Goal: Use online tool/utility: Use online tool/utility

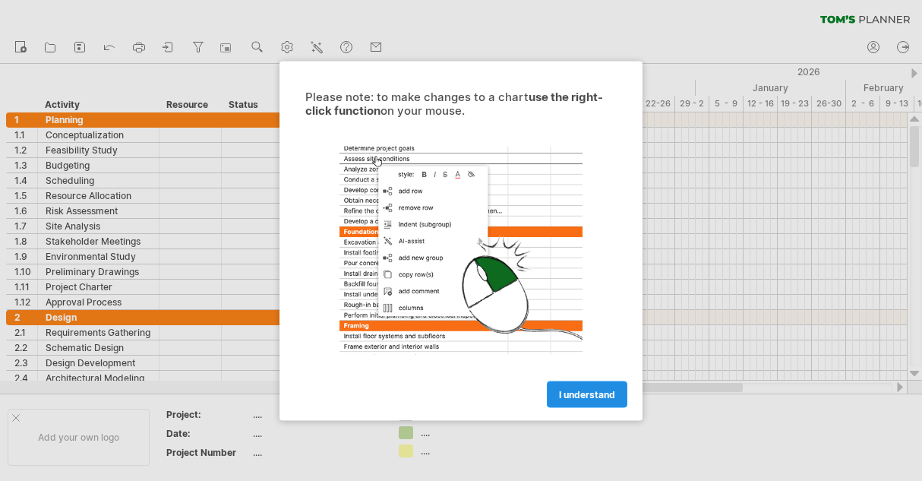
click at [563, 385] on link "I understand" at bounding box center [587, 394] width 81 height 27
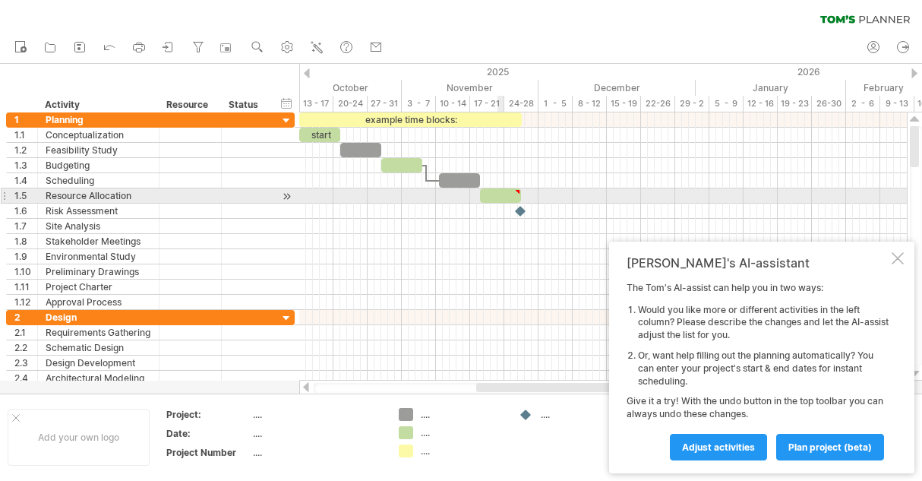
type textarea "**********"
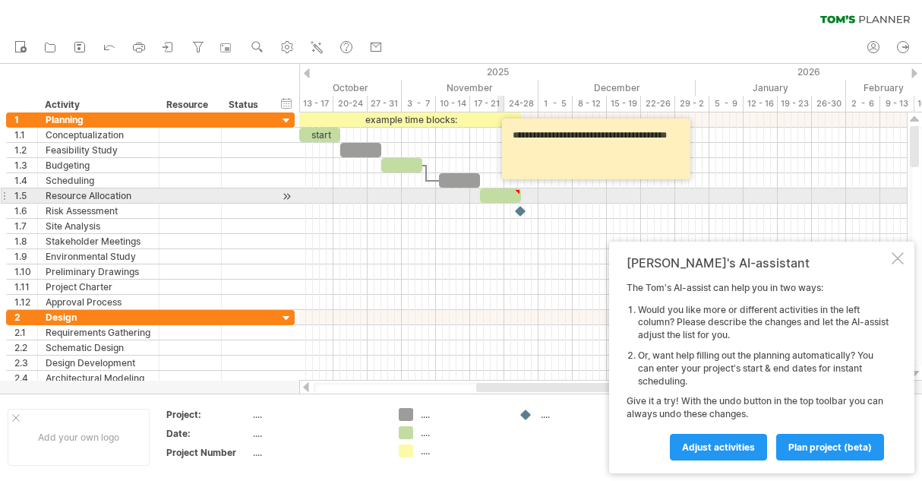
click at [501, 195] on div at bounding box center [500, 195] width 41 height 14
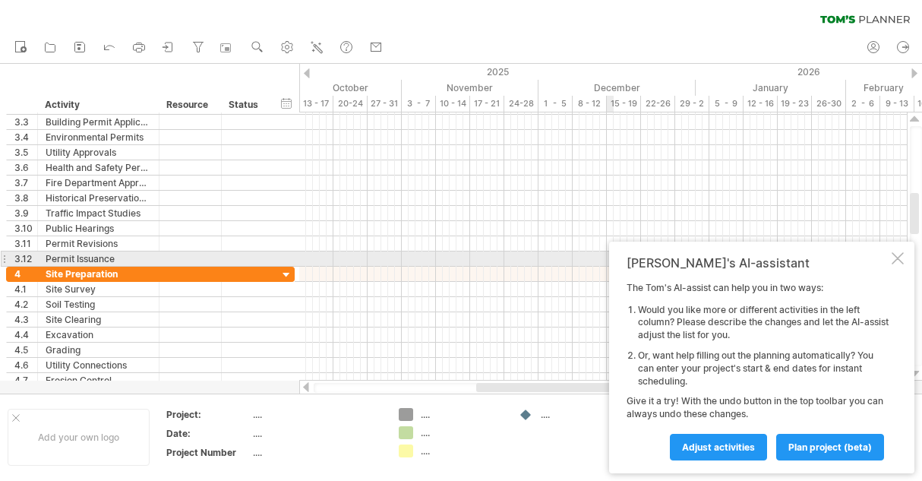
click at [892, 258] on div at bounding box center [898, 258] width 12 height 12
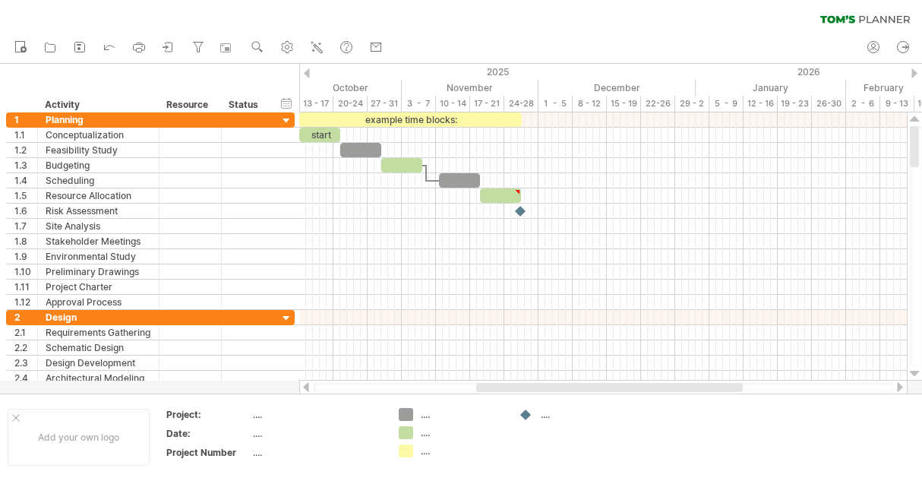
click at [308, 77] on div at bounding box center [307, 73] width 6 height 10
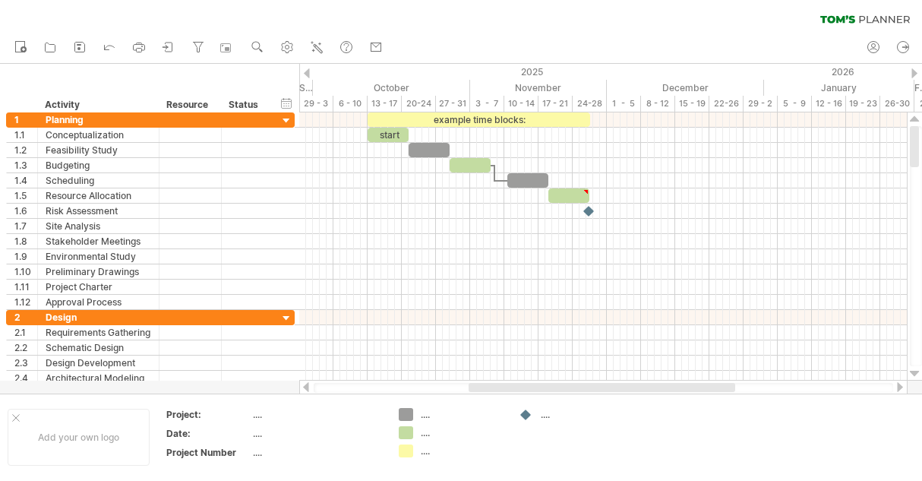
click at [308, 77] on div at bounding box center [307, 73] width 6 height 10
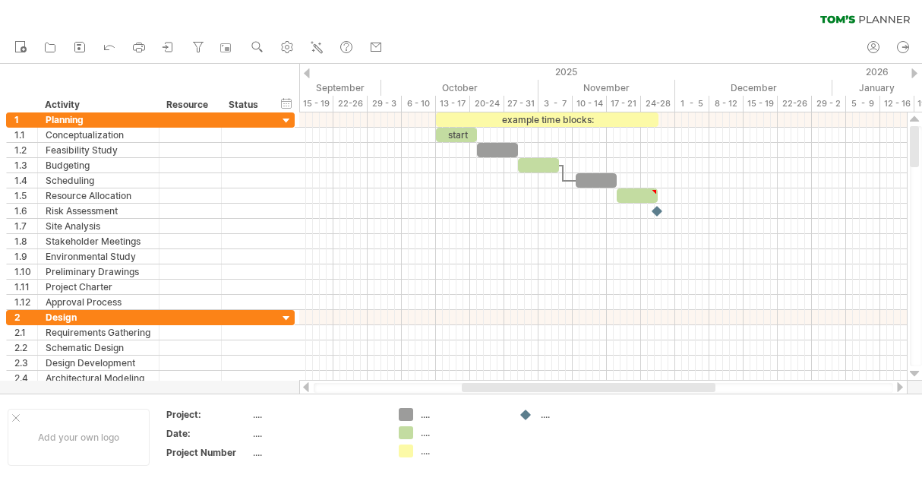
click at [308, 77] on div at bounding box center [307, 73] width 6 height 10
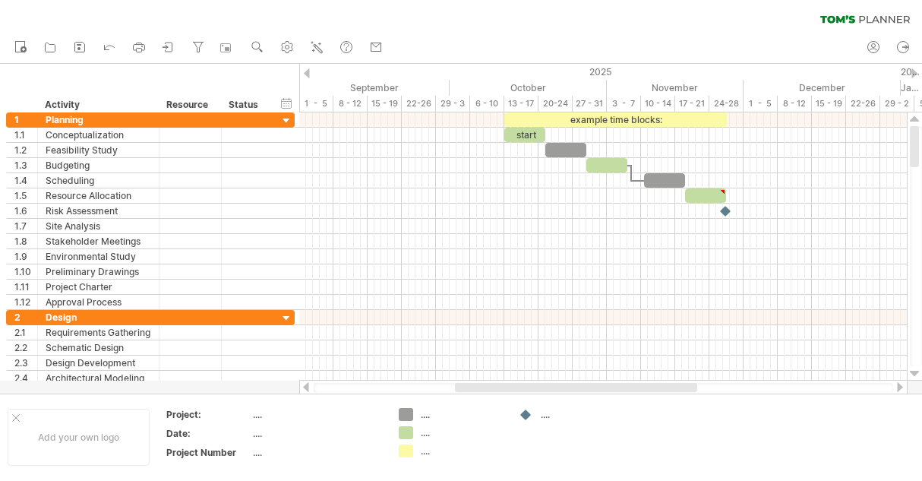
click at [308, 77] on div at bounding box center [307, 73] width 6 height 10
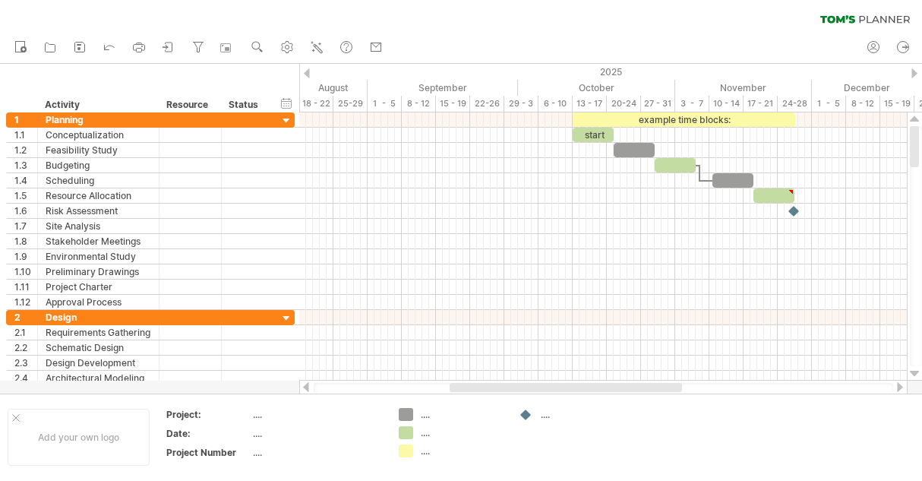
click at [308, 78] on div "Trying to reach [DOMAIN_NAME] Connected again... 0% clear filter new 1" at bounding box center [461, 240] width 922 height 481
click at [308, 78] on div "2025" at bounding box center [310, 72] width 1320 height 16
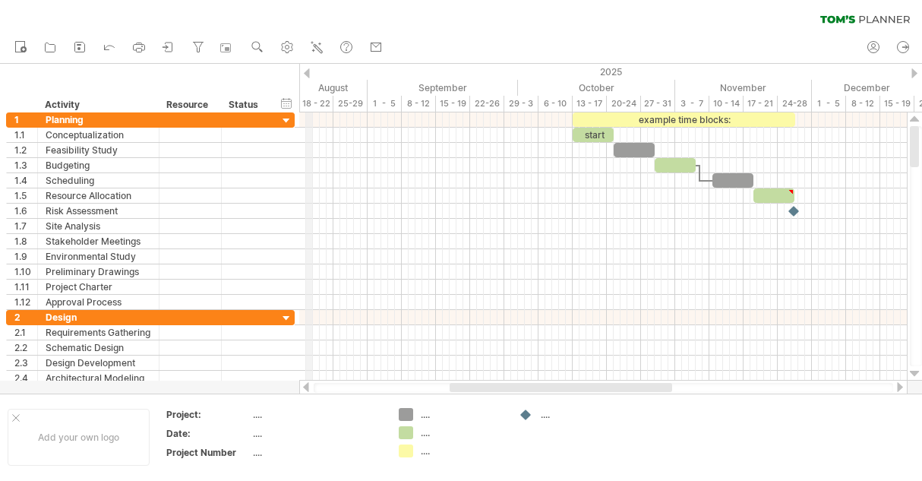
click at [308, 78] on div "2025" at bounding box center [310, 72] width 1320 height 16
click at [306, 77] on div at bounding box center [307, 73] width 6 height 10
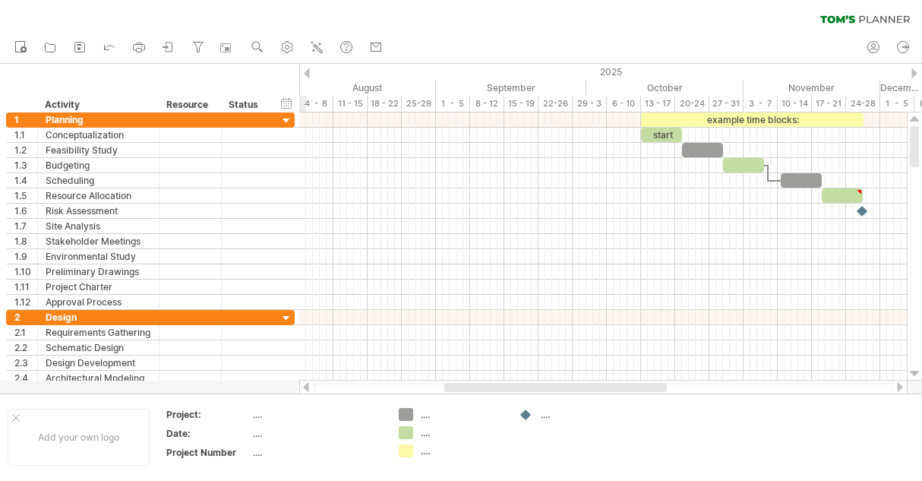
click at [306, 77] on div at bounding box center [307, 73] width 6 height 10
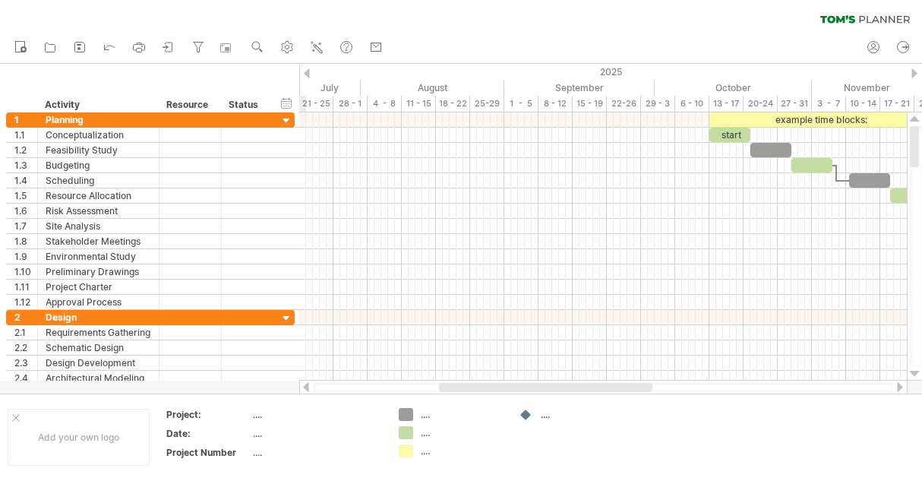
click at [306, 77] on div at bounding box center [307, 73] width 6 height 10
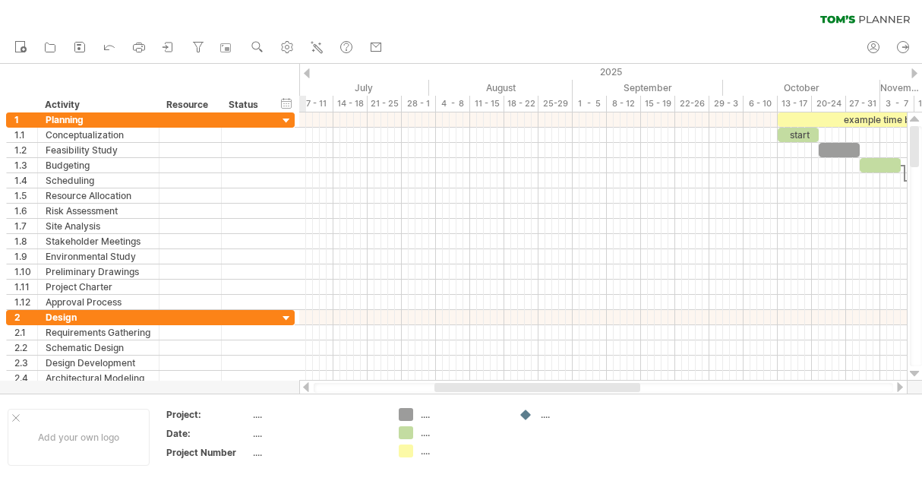
click at [306, 77] on div at bounding box center [307, 73] width 6 height 10
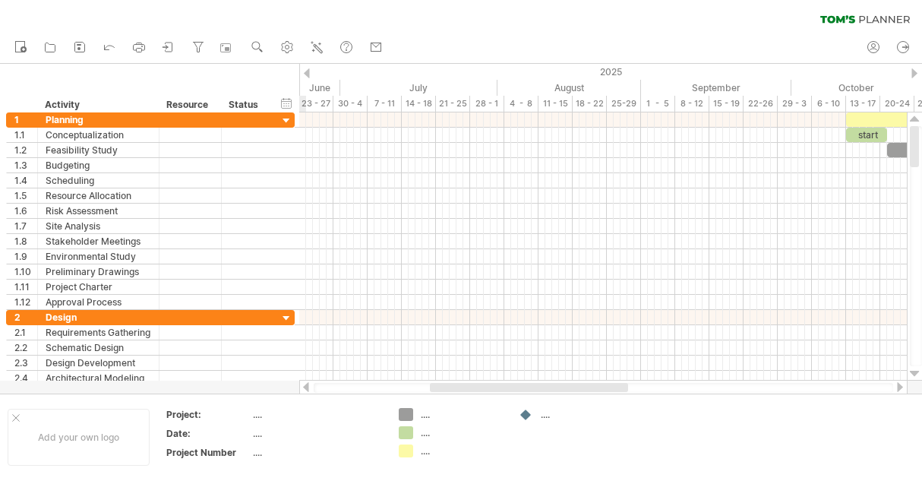
click at [306, 77] on div at bounding box center [307, 73] width 6 height 10
